Goal: Task Accomplishment & Management: Use online tool/utility

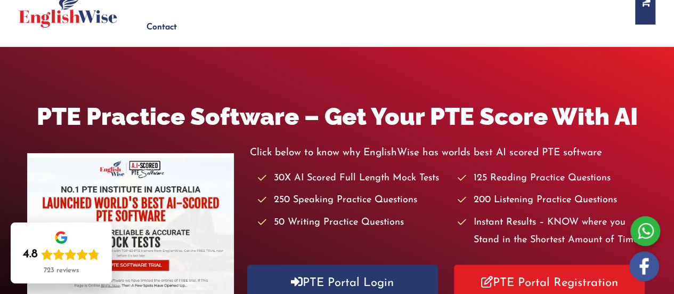
scroll to position [143, 0]
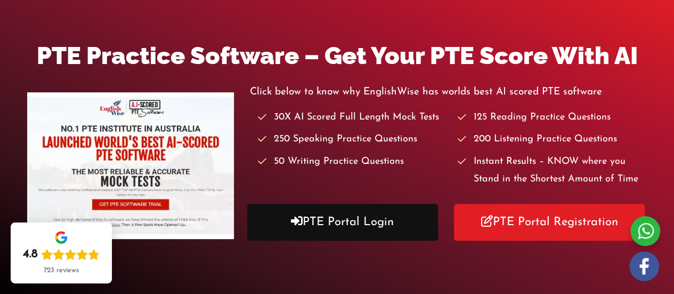
click at [317, 216] on link "PTE Portal Login" at bounding box center [342, 222] width 191 height 37
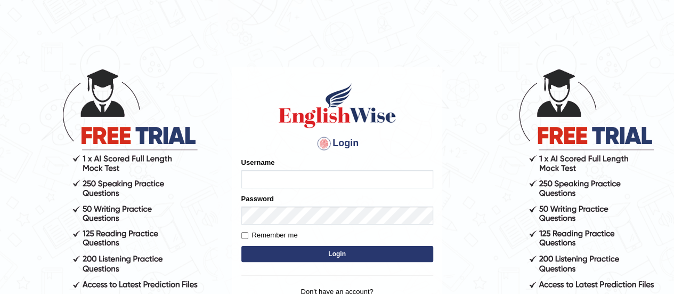
click at [294, 184] on input "Username" at bounding box center [338, 179] width 192 height 18
type input "AntoninoL"
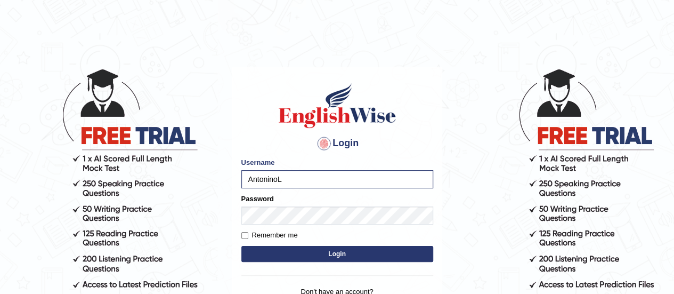
click at [300, 254] on button "Login" at bounding box center [338, 254] width 192 height 16
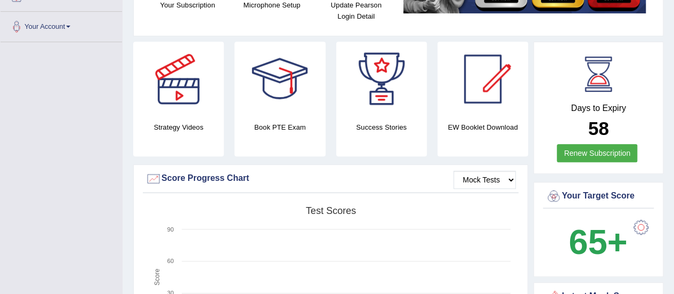
scroll to position [225, 0]
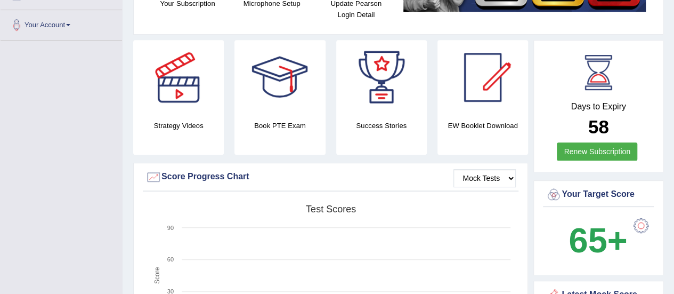
click at [178, 116] on div "Strategy Videos" at bounding box center [178, 97] width 91 height 115
click at [178, 94] on div at bounding box center [178, 77] width 75 height 75
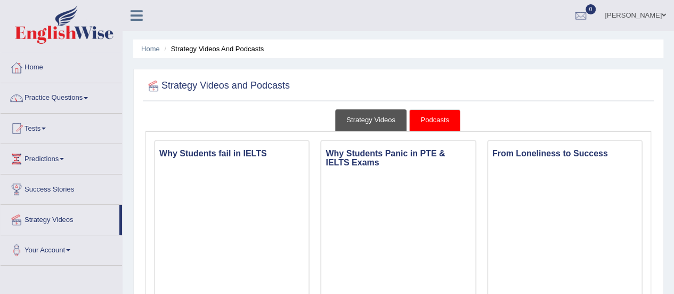
click at [357, 122] on link "Strategy Videos" at bounding box center [370, 120] width 71 height 22
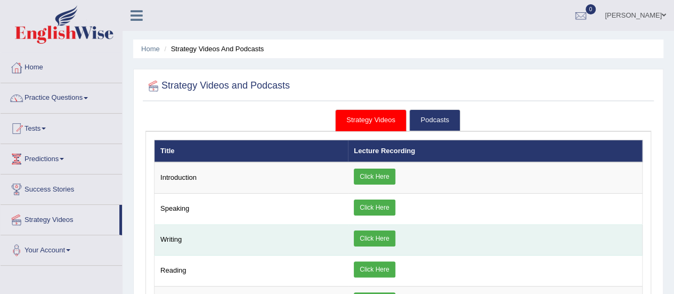
click at [369, 239] on link "Click Here" at bounding box center [374, 238] width 41 height 16
